Goal: Task Accomplishment & Management: Manage account settings

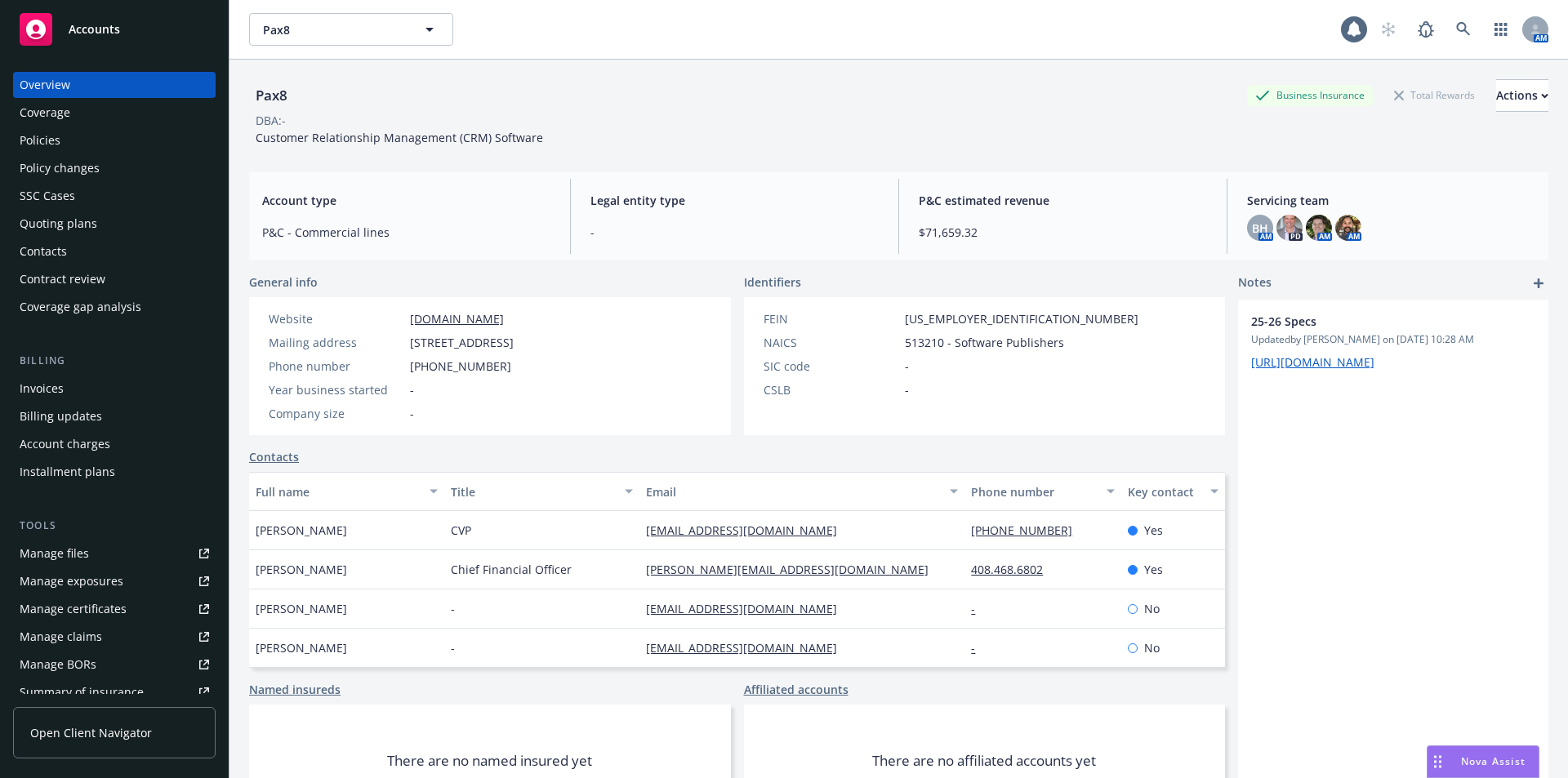
click at [55, 139] on div "Policies" at bounding box center [40, 141] width 41 height 26
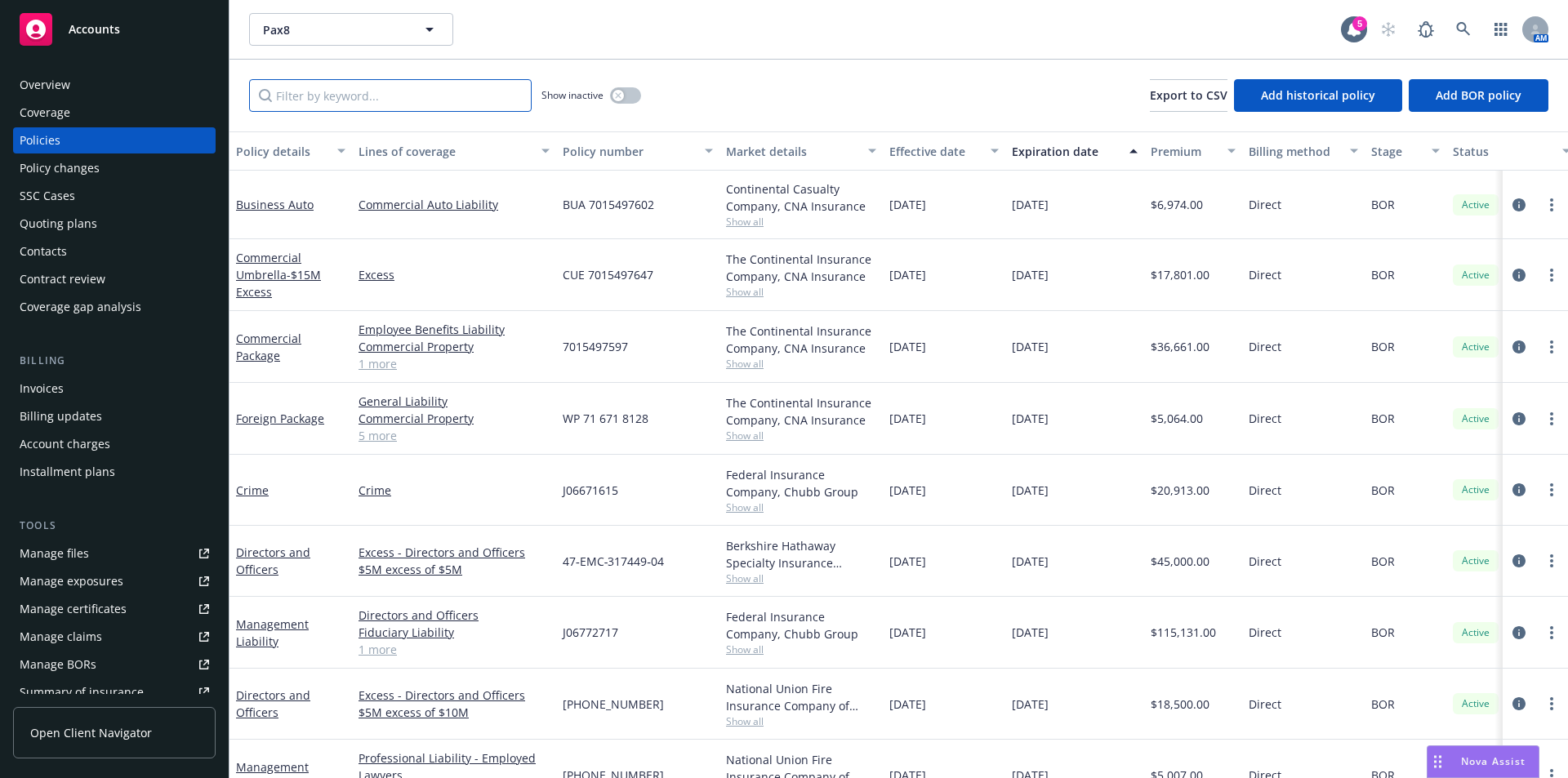
click at [417, 89] on input "Filter by keyword..." at bounding box center [389, 95] width 282 height 33
type input "fiduciary"
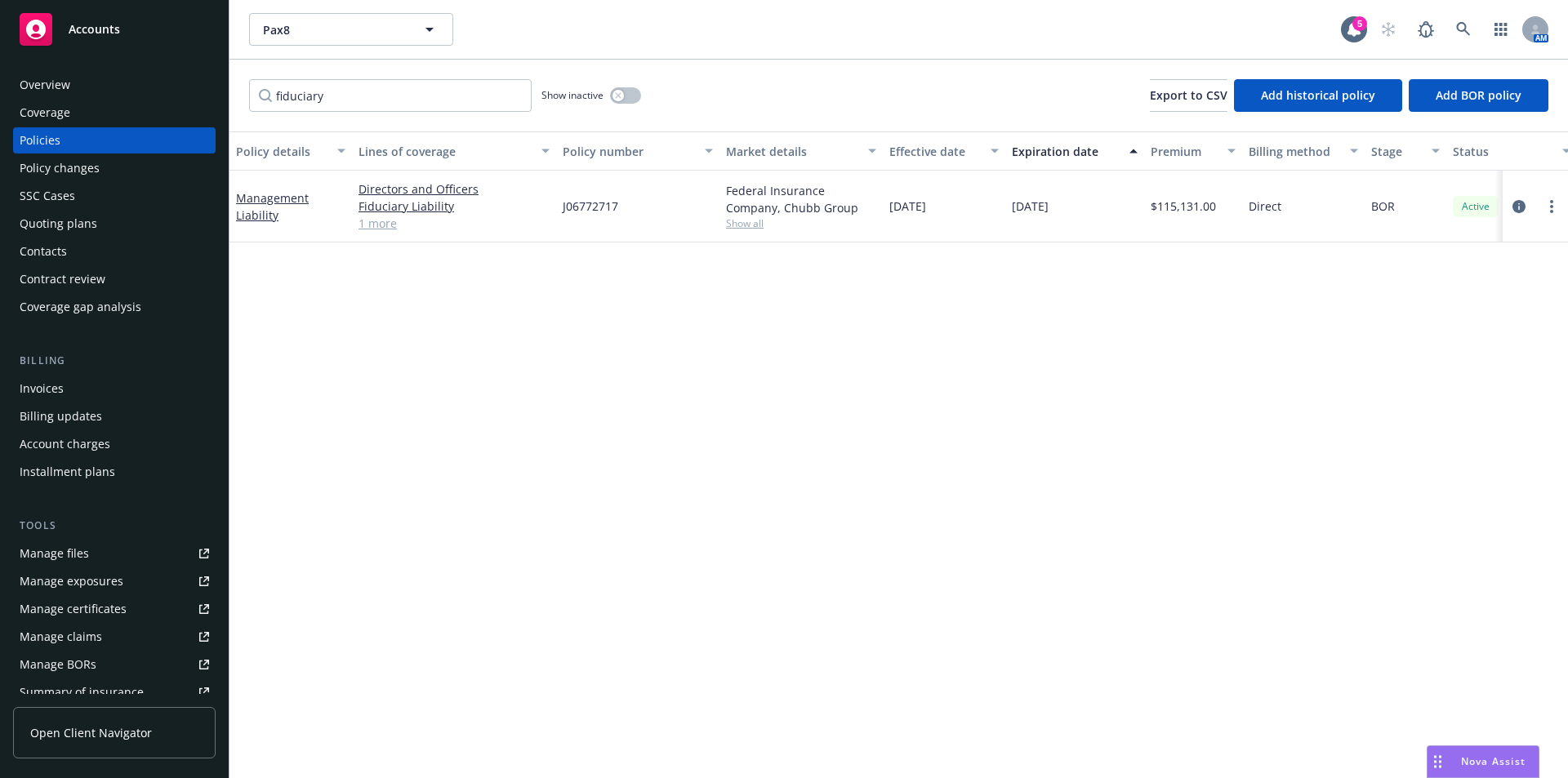
click at [638, 494] on div "Policy details Lines of coverage Policy number Market details Effective date Ex…" at bounding box center [898, 454] width 1338 height 647
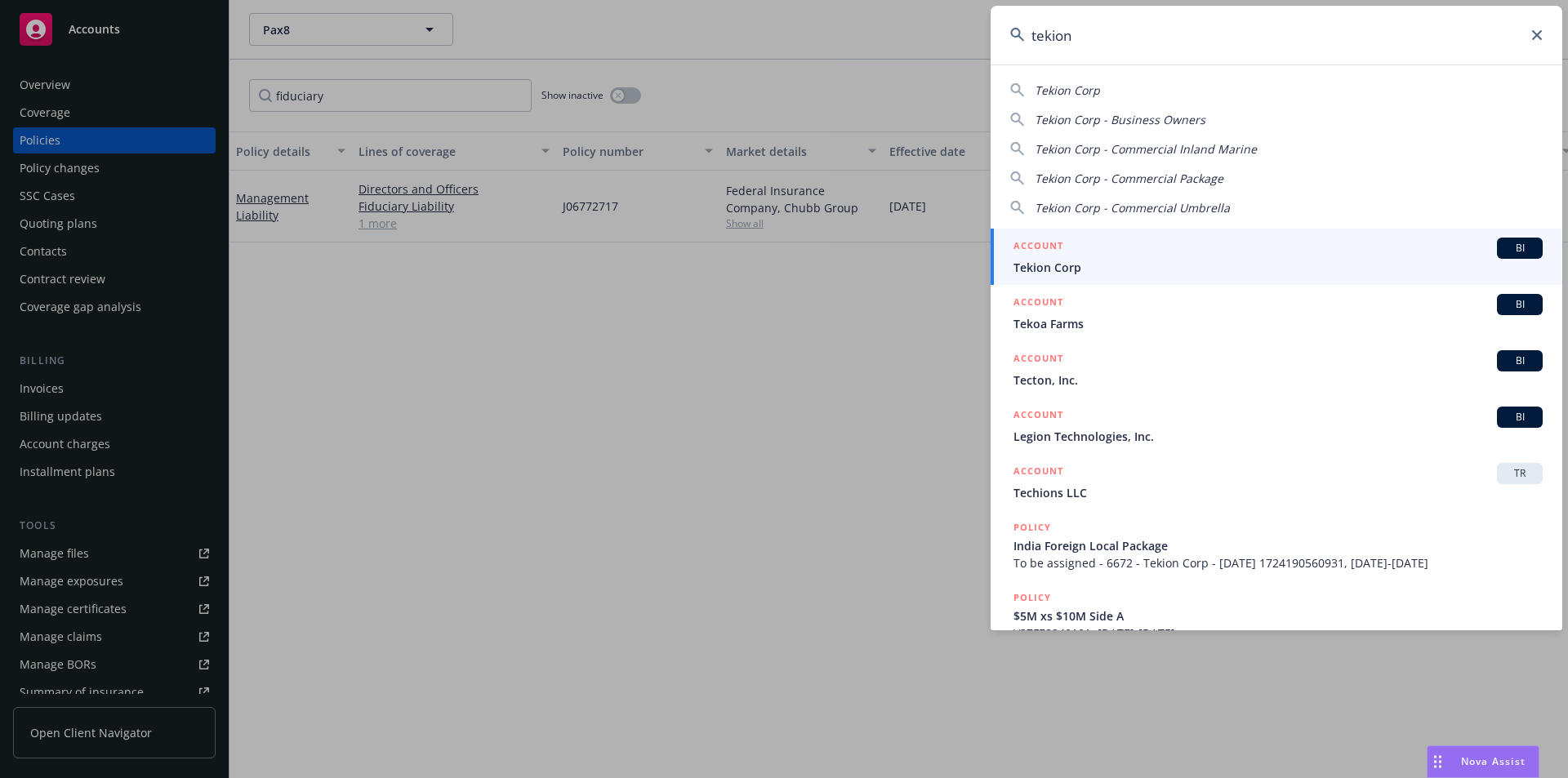
type input "tekion"
click at [1503, 249] on span "BI" at bounding box center [1519, 249] width 33 height 15
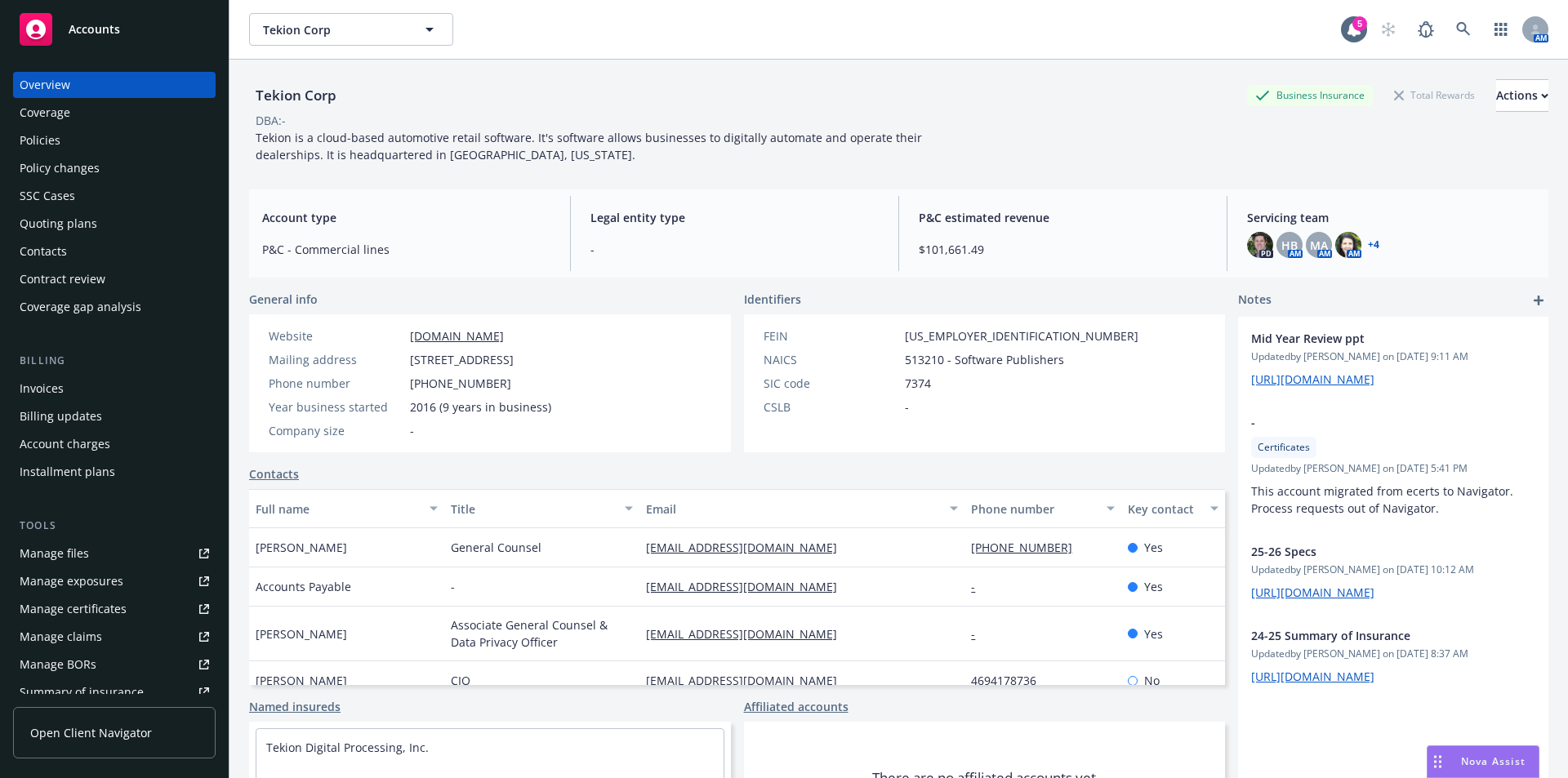
click at [1369, 243] on link "+ 4" at bounding box center [1373, 245] width 11 height 9
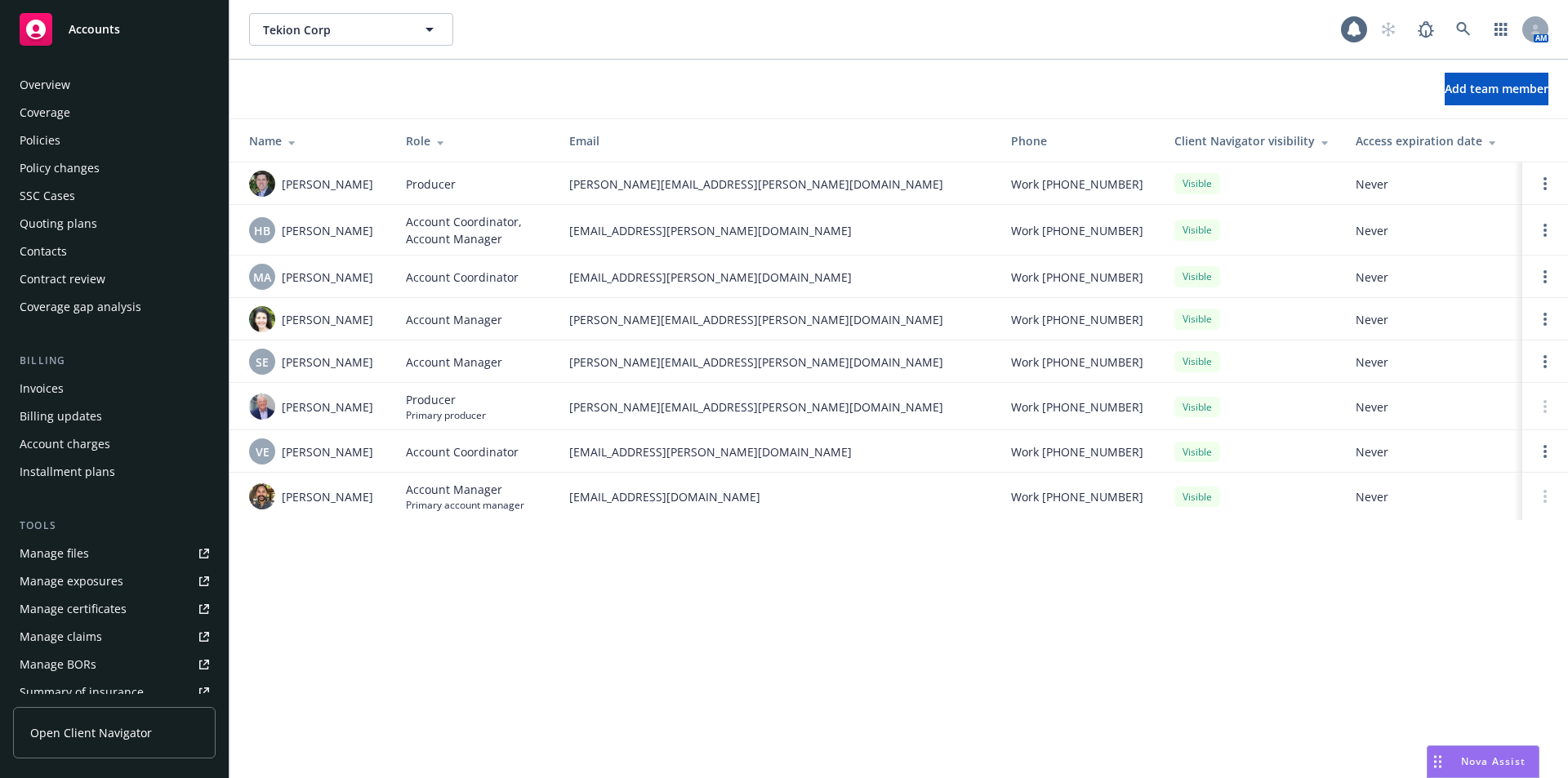
scroll to position [286, 0]
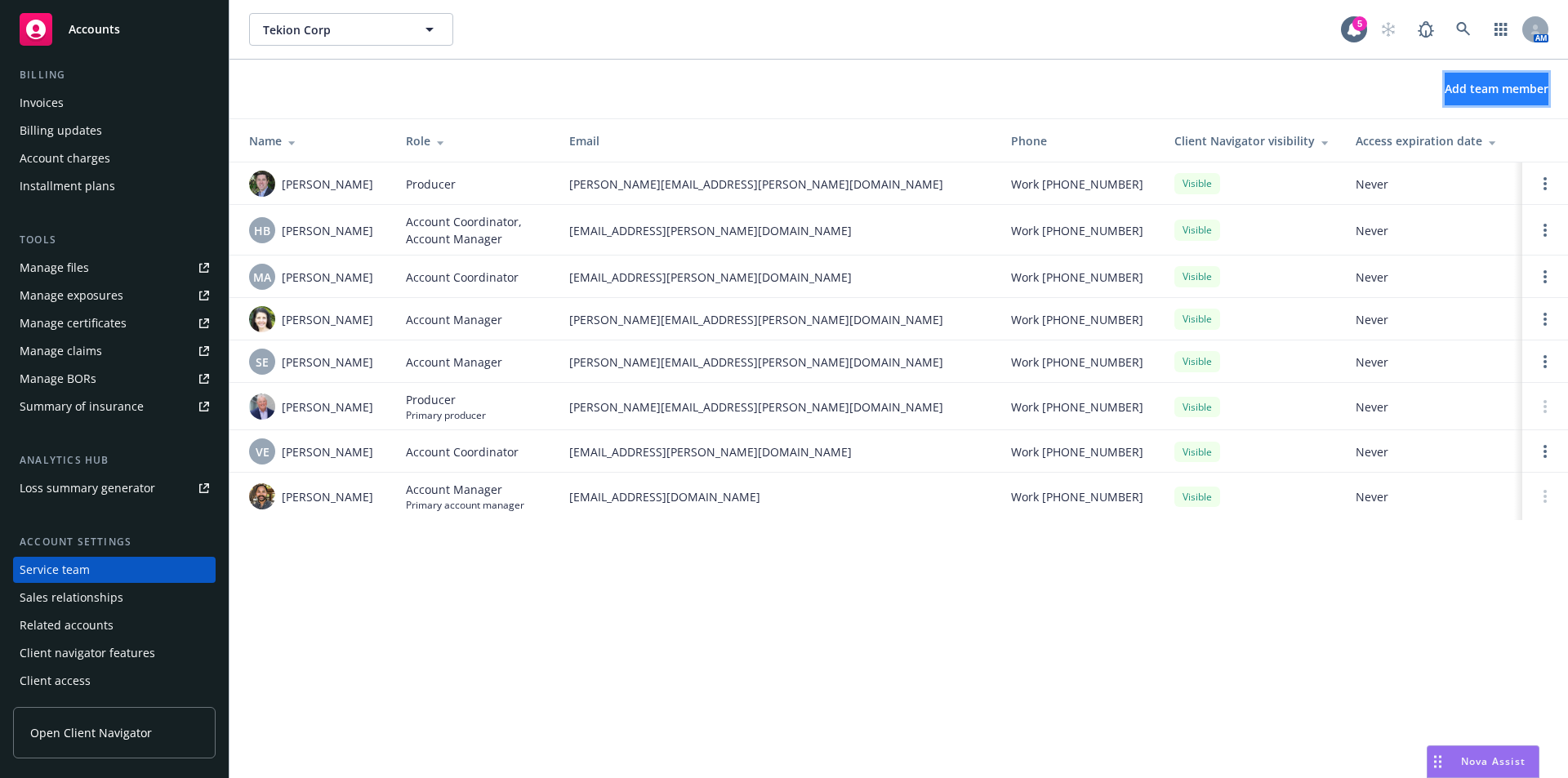
click at [1480, 91] on span "Add team member" at bounding box center [1496, 88] width 103 height 16
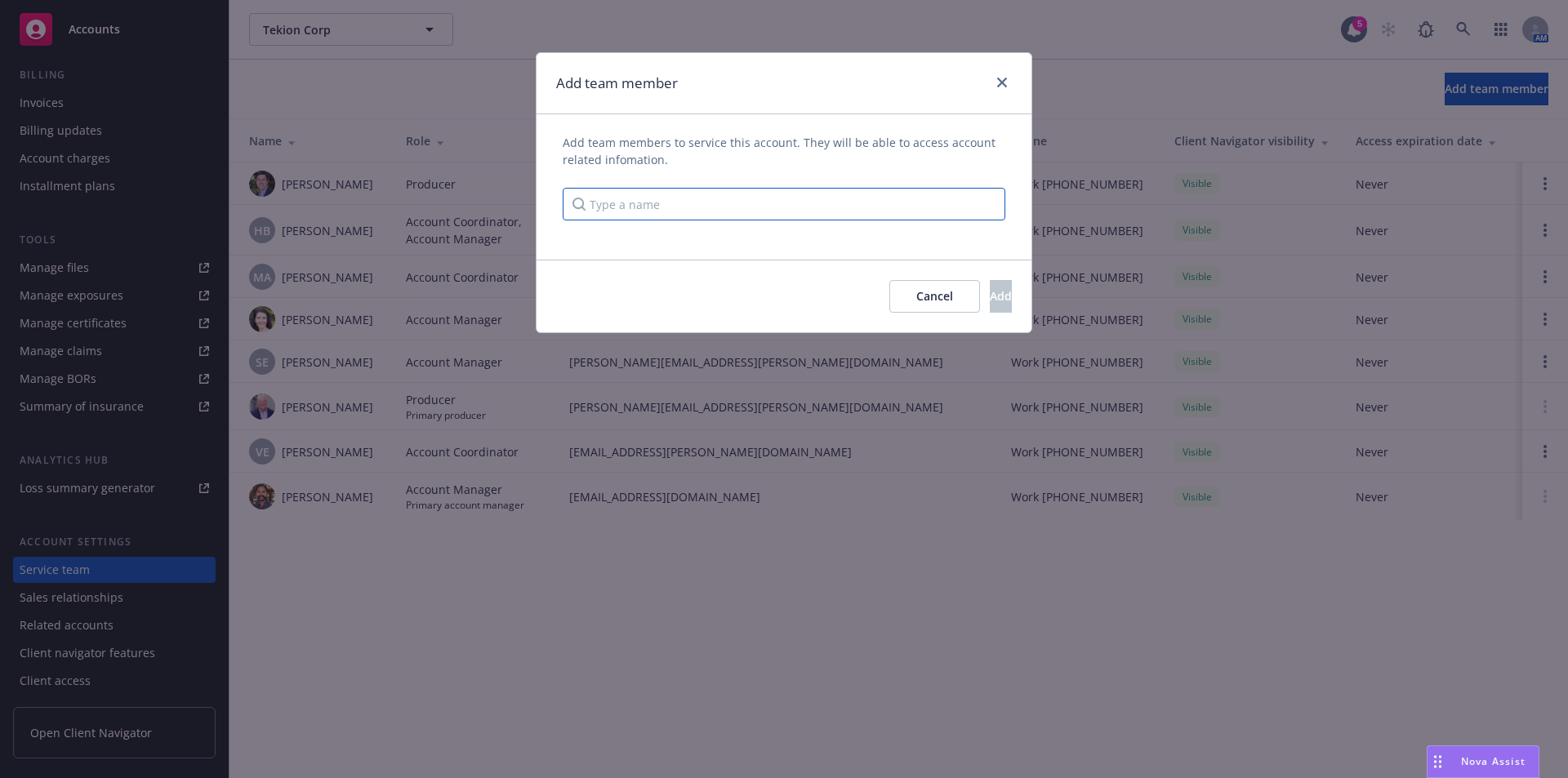
click at [720, 212] on input "Type a name" at bounding box center [784, 204] width 443 height 33
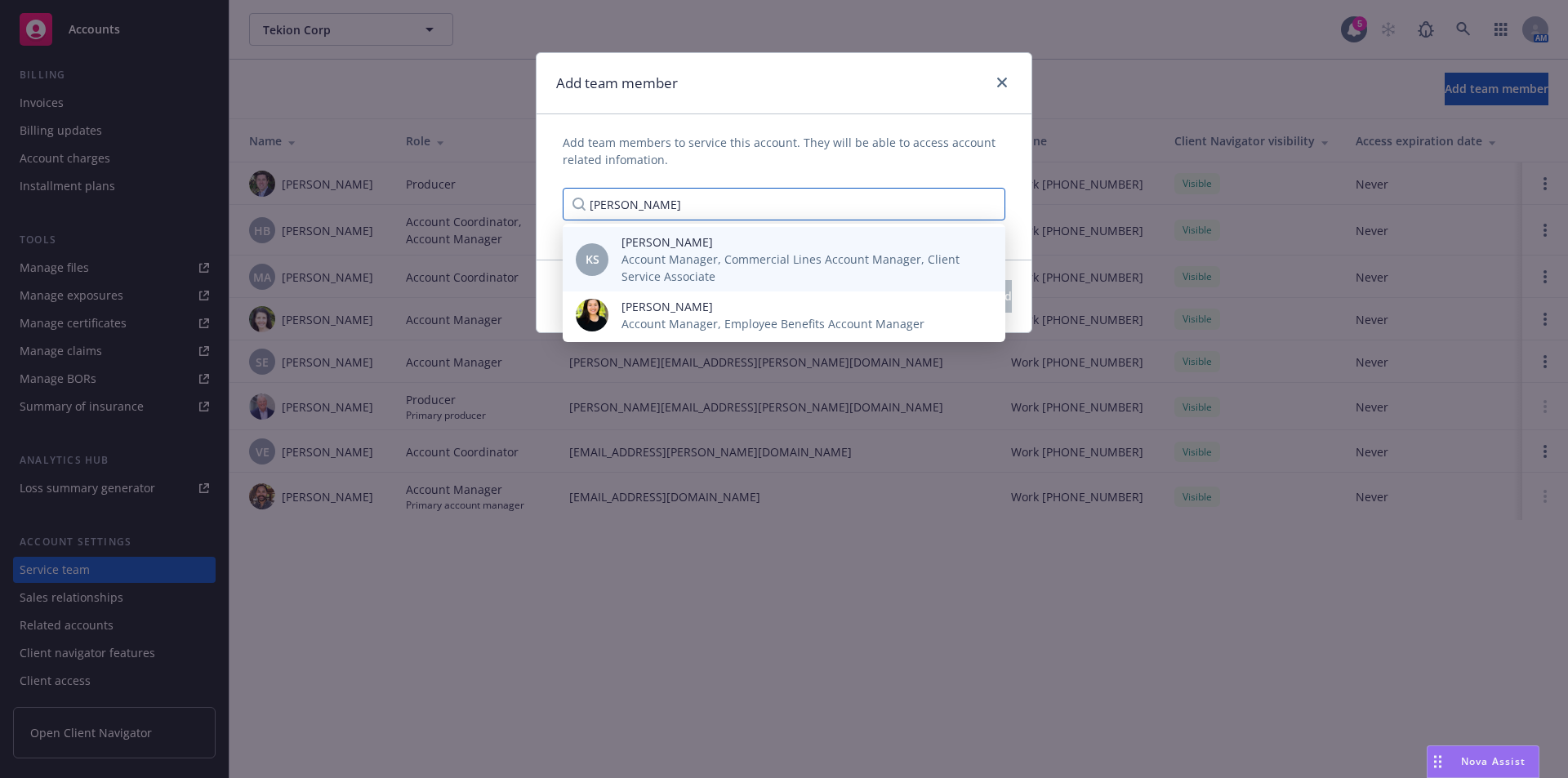
type input "[PERSON_NAME]"
click at [688, 251] on span "Account Manager, Commercial Lines Account Manager, Client Service Associate" at bounding box center [799, 267] width 358 height 35
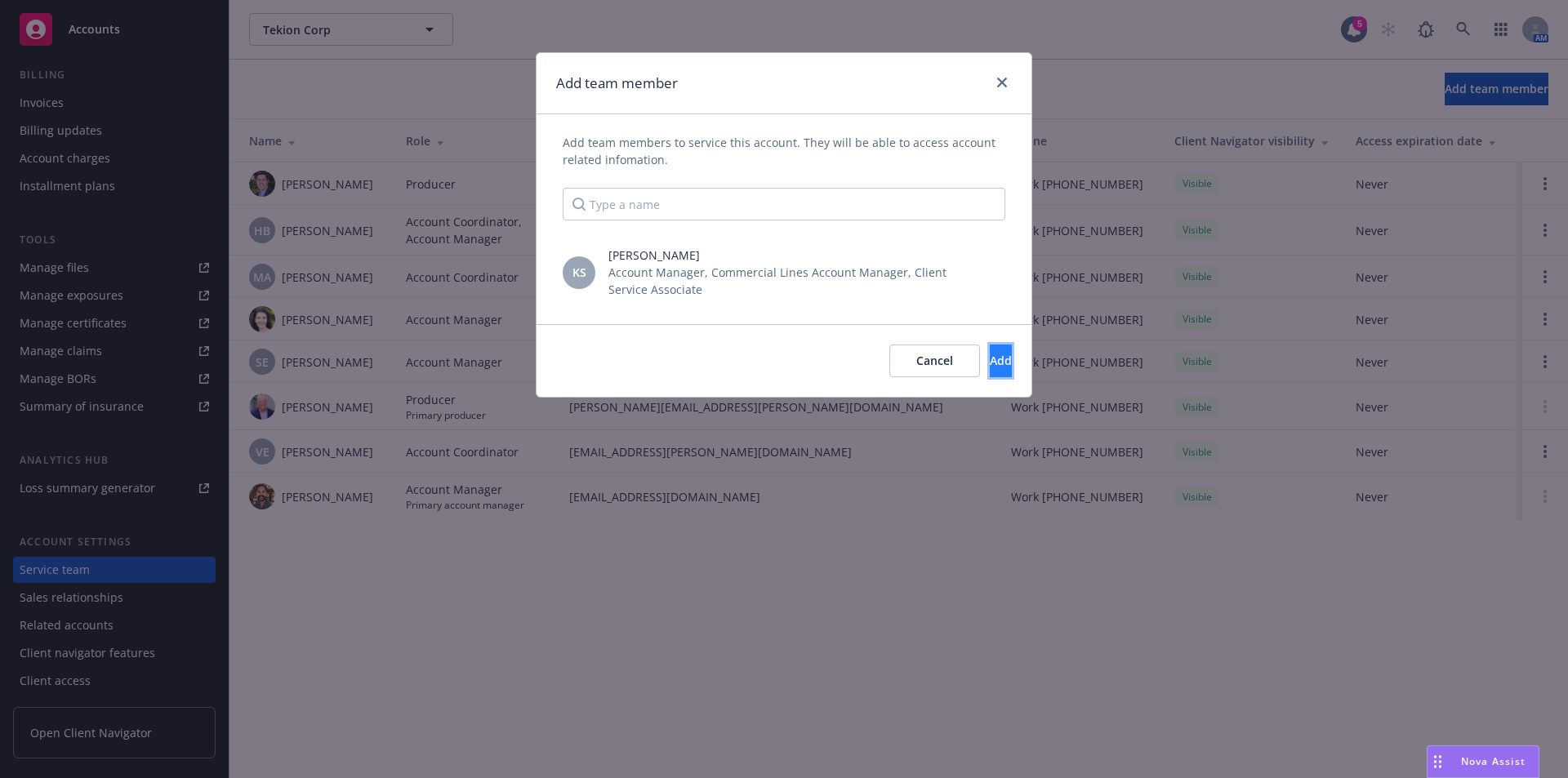
click at [991, 349] on button "Add" at bounding box center [1000, 360] width 22 height 33
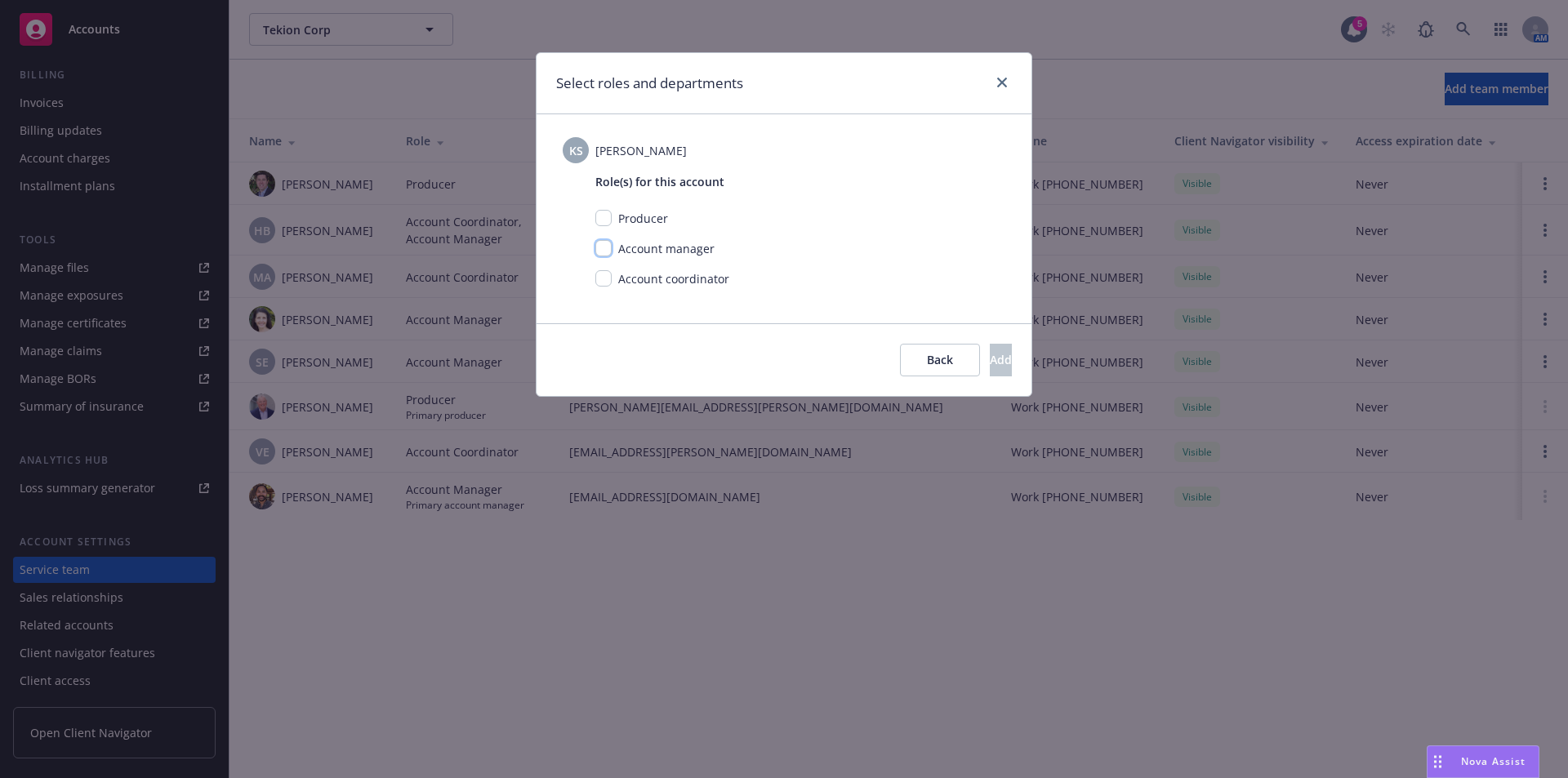
click at [602, 252] on input "checkbox" at bounding box center [602, 248] width 16 height 16
checkbox input "true"
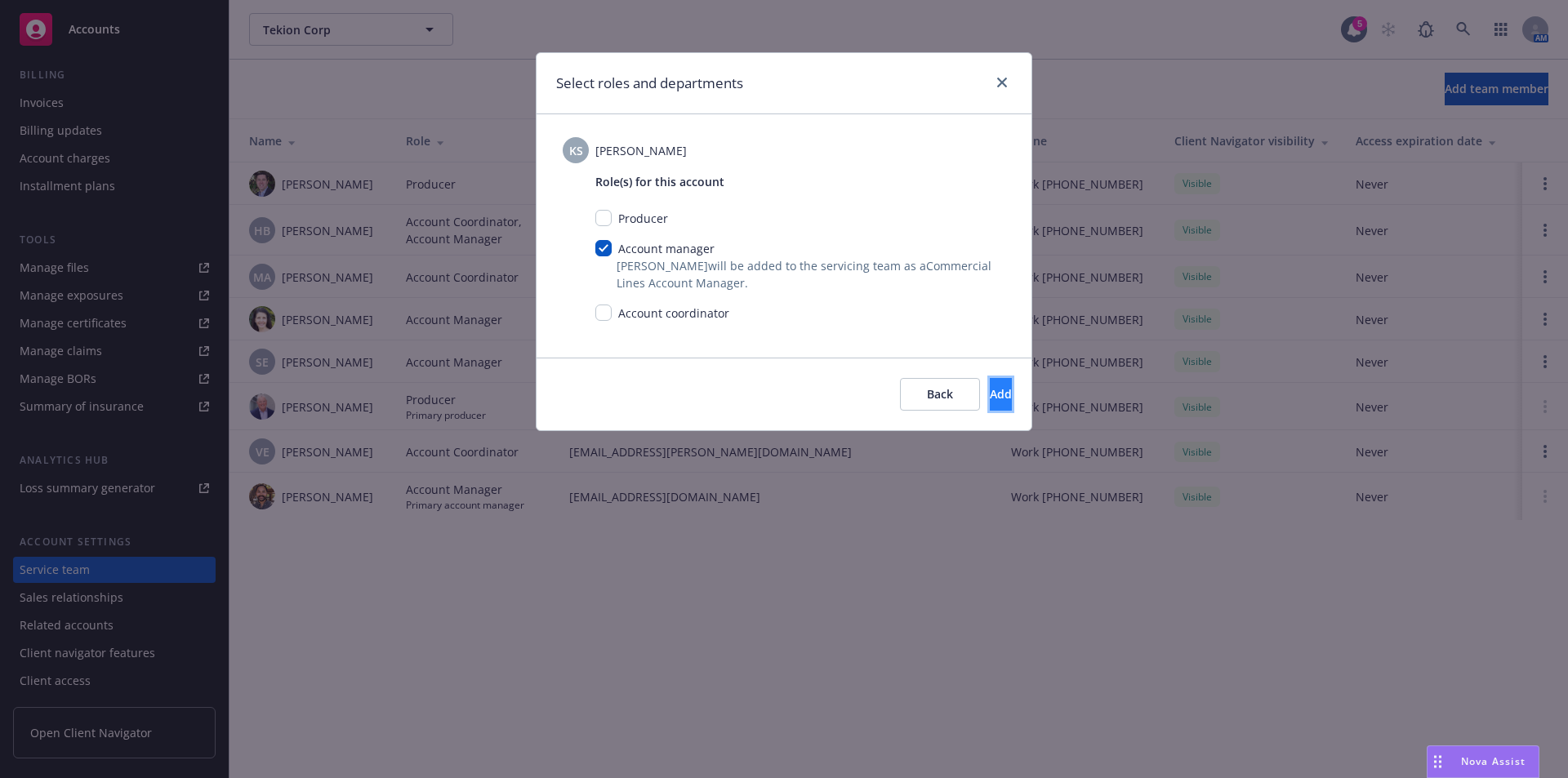
click at [992, 389] on button "Add" at bounding box center [1000, 394] width 22 height 33
